Goal: Register for event/course

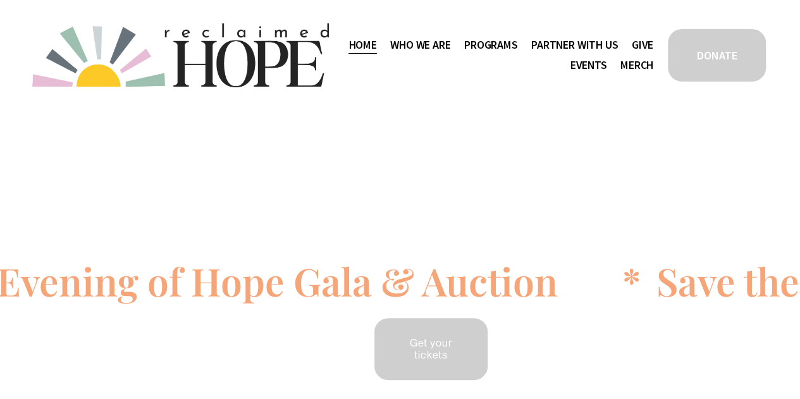
click at [0, 0] on span "Thrive Support Groups" at bounding box center [0, 0] width 0 height 0
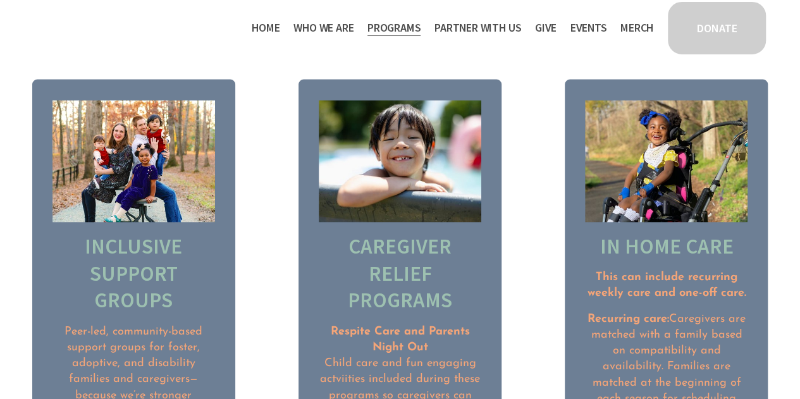
scroll to position [1316, 0]
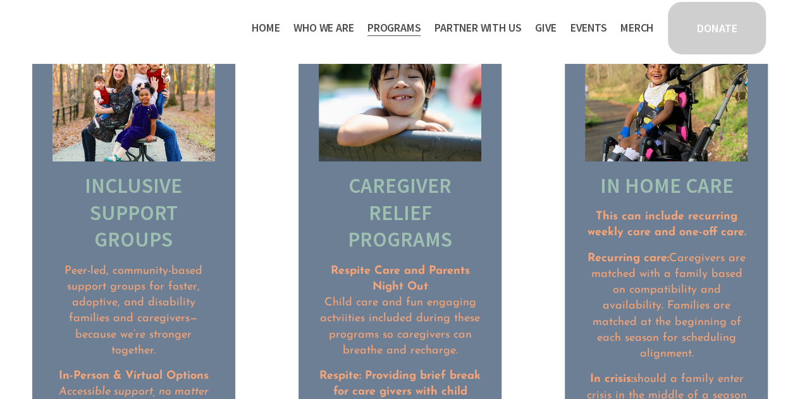
click at [399, 325] on p "Respite Care and Parents Night Out Child care and fun engaging actviities inclu…" at bounding box center [400, 311] width 163 height 96
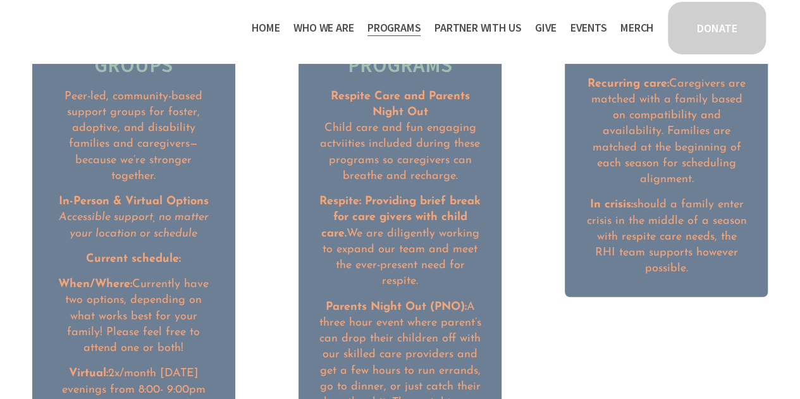
scroll to position [1493, 0]
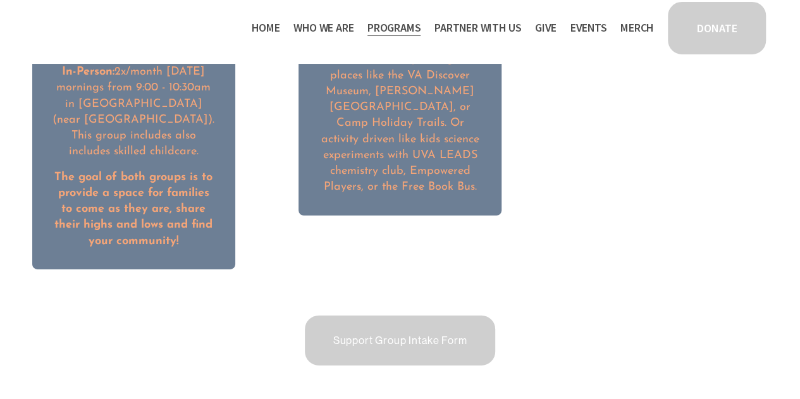
click at [399, 325] on link "Support Group Intake Form" at bounding box center [400, 341] width 195 height 54
